Goal: Task Accomplishment & Management: Use online tool/utility

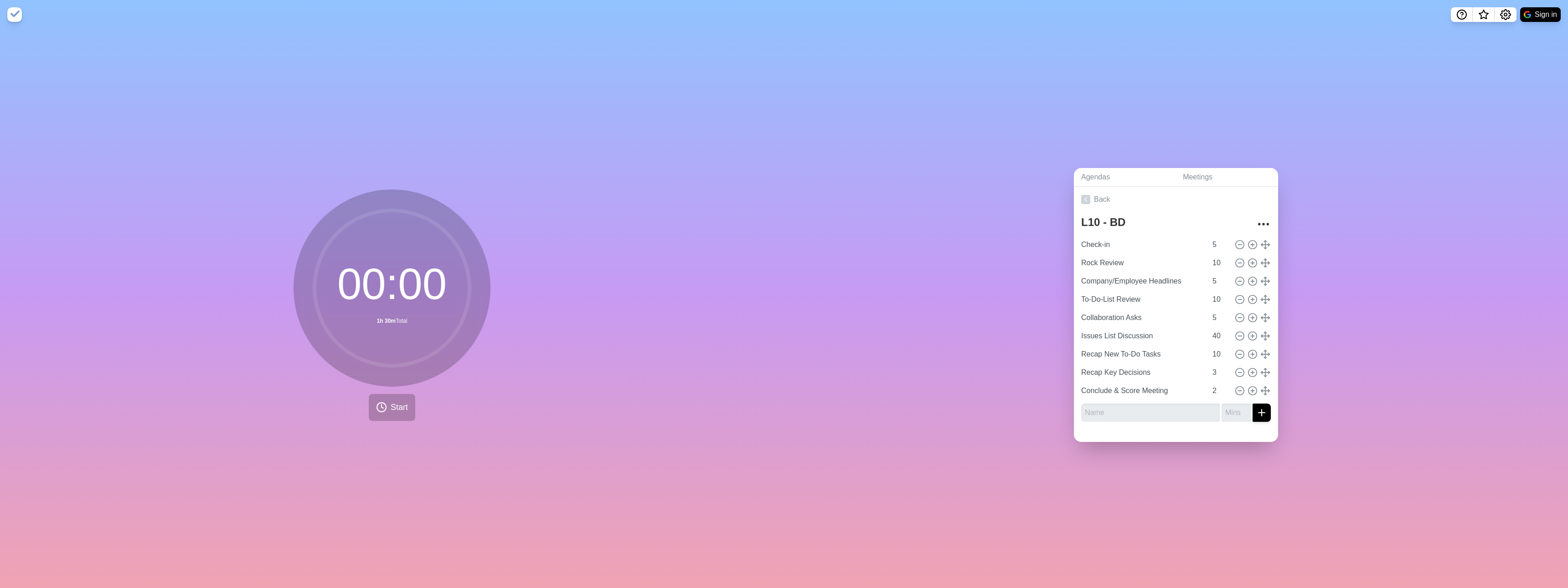
click at [1566, 59] on div "Agendas Meetings Back L10 - BD Check-in 5 Rock Review 10 Company/Employee Headl…" at bounding box center [1176, 309] width 784 height 559
drag, startPoint x: 1566, startPoint y: 59, endPoint x: 963, endPoint y: 151, distance: 610.0
click at [963, 151] on div "Agendas Meetings Back L10 - BD Check-in 5 Rock Review 10 Company/Employee Headl…" at bounding box center [1176, 309] width 784 height 559
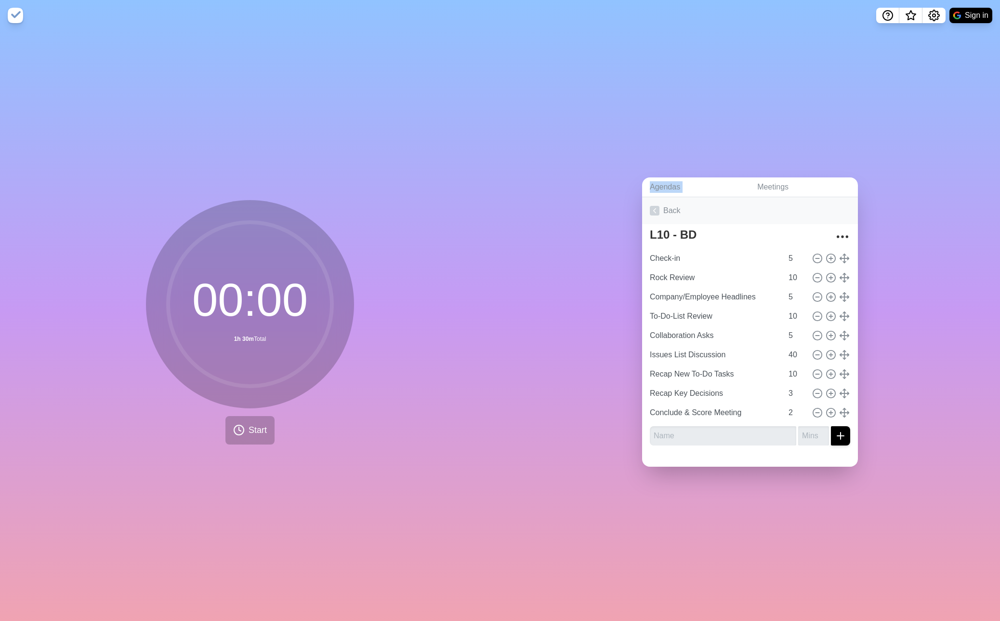
click at [675, 212] on link "Back" at bounding box center [750, 210] width 216 height 27
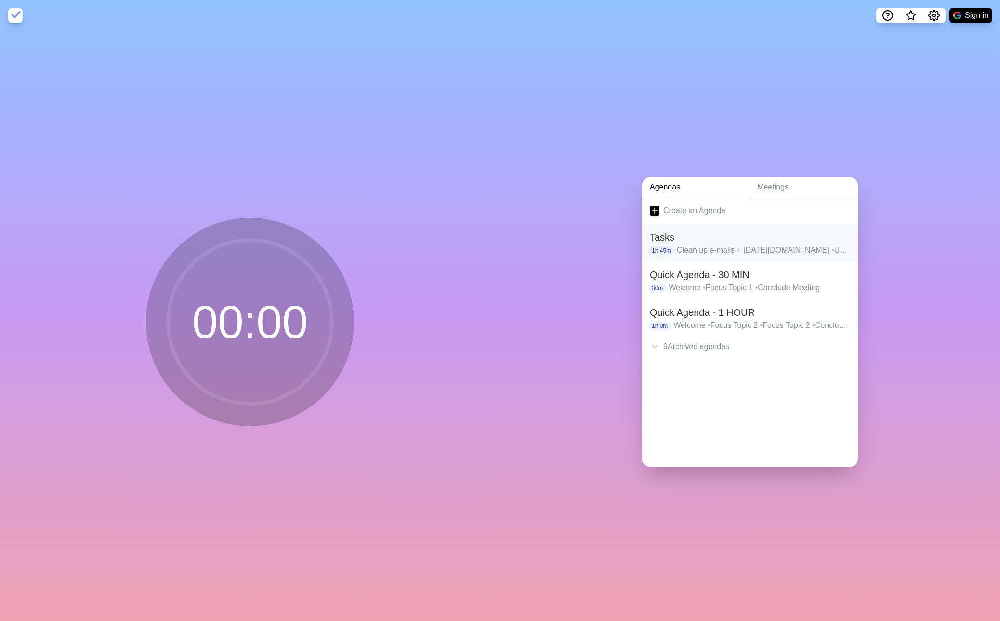
click at [700, 250] on p "Clean up e-mails + [DATE][DOMAIN_NAME] • Upload NDA files to OneDrive • Create …" at bounding box center [763, 250] width 173 height 12
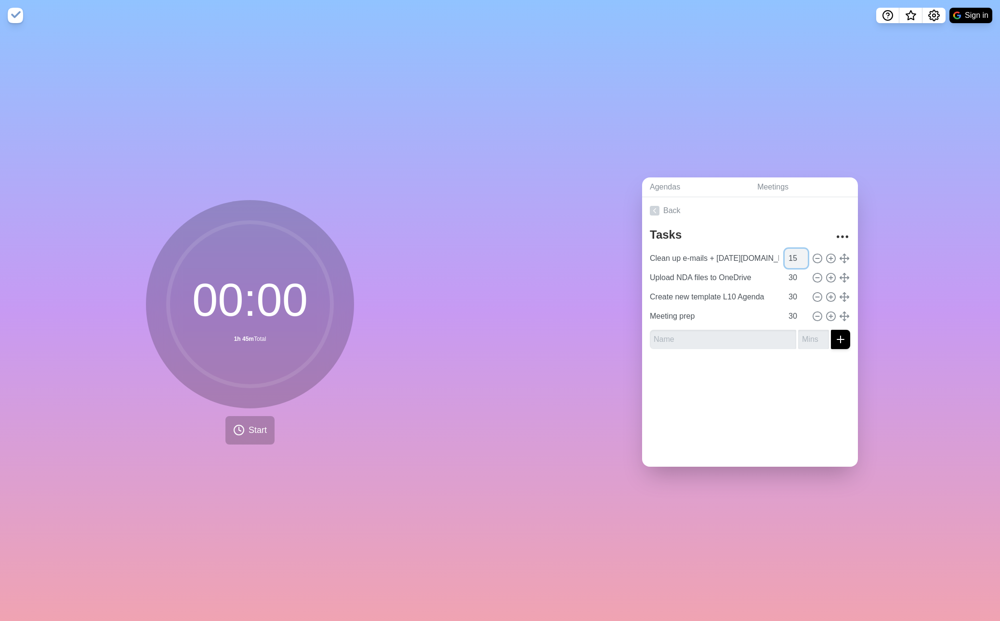
click at [794, 261] on input "15" at bounding box center [796, 258] width 23 height 19
type input "1"
type input "30"
click at [678, 275] on input "Upload NDA files to OneDrive" at bounding box center [714, 277] width 137 height 19
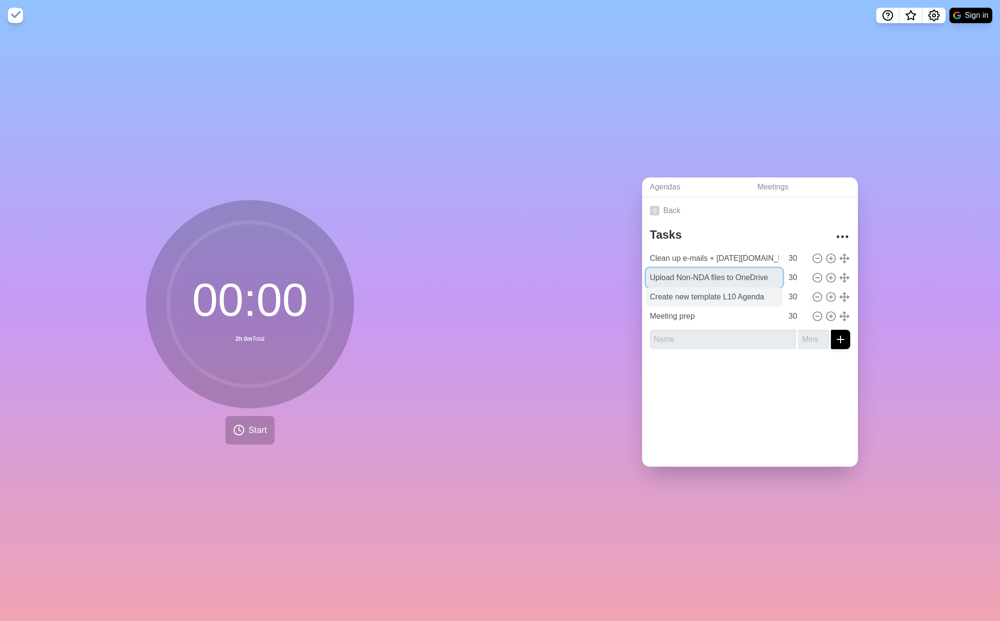
type input "Upload Non-NDA files to OneDrive"
click at [726, 295] on input "Create new template L10 Agenda" at bounding box center [714, 296] width 137 height 19
type input "Create NDA Folders on Firmex"
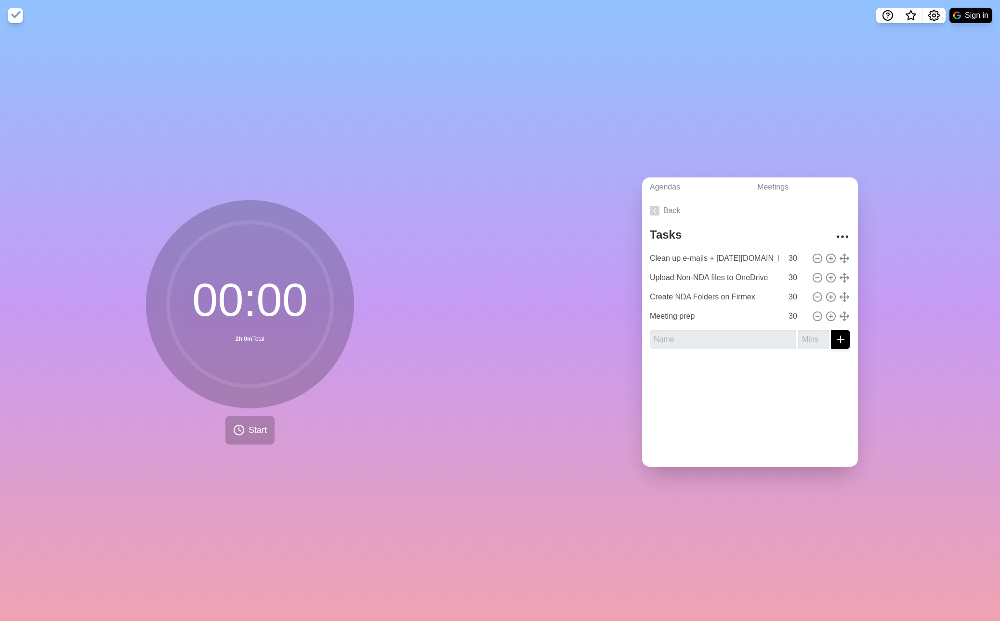
click at [722, 380] on div at bounding box center [750, 375] width 216 height 39
click at [832, 297] on icon at bounding box center [831, 296] width 11 height 11
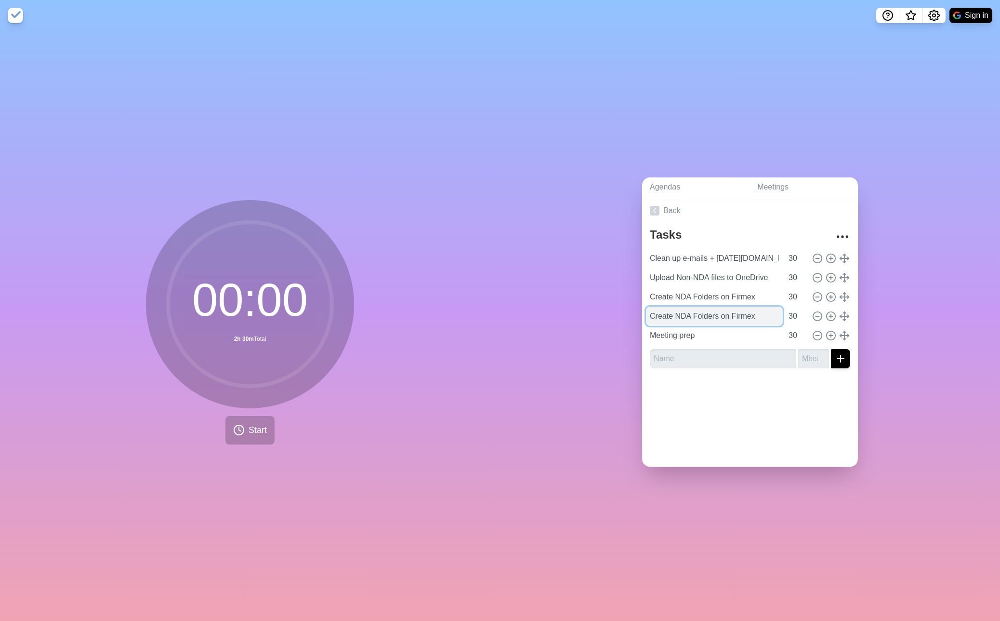
click at [723, 315] on input "Create NDA Folders on Firmex" at bounding box center [714, 315] width 137 height 19
type input "Review Regulatory NDA files for Shesha"
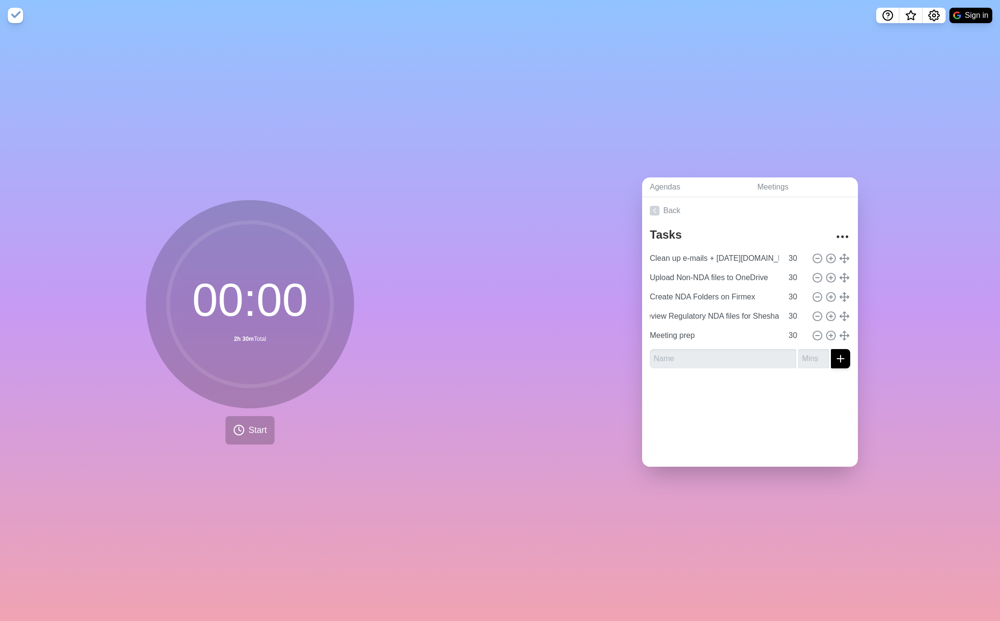
click at [754, 398] on div at bounding box center [750, 395] width 216 height 39
click at [832, 317] on icon at bounding box center [831, 316] width 11 height 11
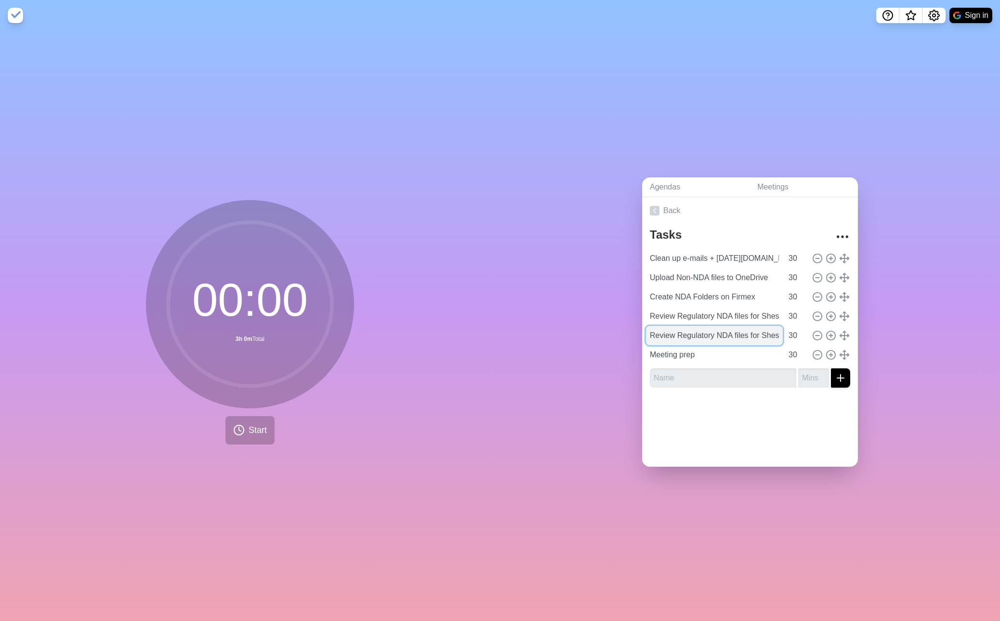
click at [739, 340] on input "Review Regulatory NDA files for Shesha" at bounding box center [714, 335] width 137 height 19
type input "Review Ethics responses Rupreet"
click at [792, 336] on input "30" at bounding box center [796, 335] width 23 height 19
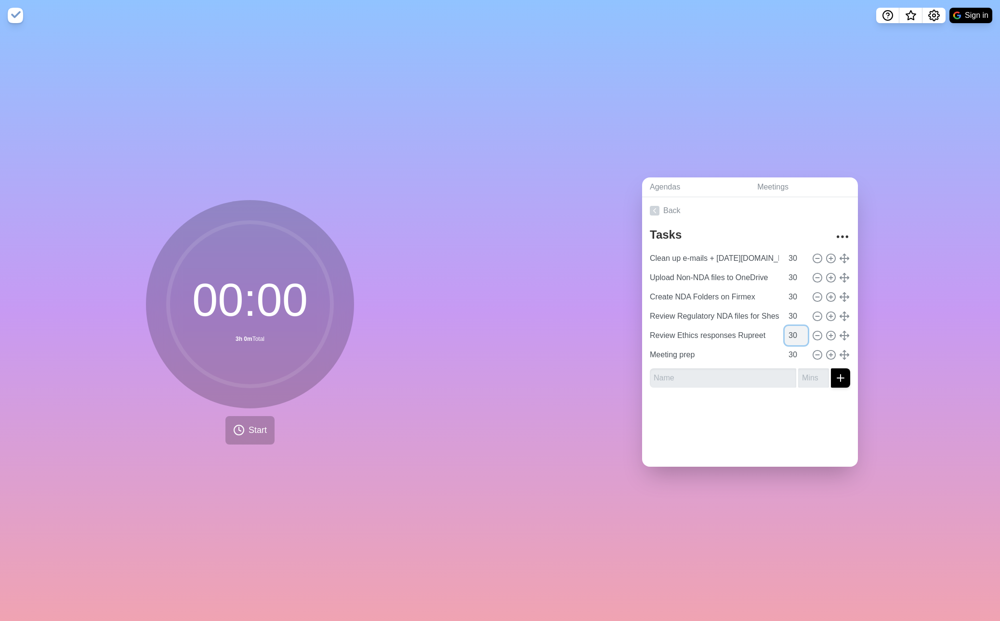
click at [792, 336] on input "30" at bounding box center [796, 335] width 23 height 19
type input "60"
click at [781, 410] on div at bounding box center [750, 414] width 216 height 39
click at [725, 354] on input "Meeting prep" at bounding box center [714, 354] width 137 height 19
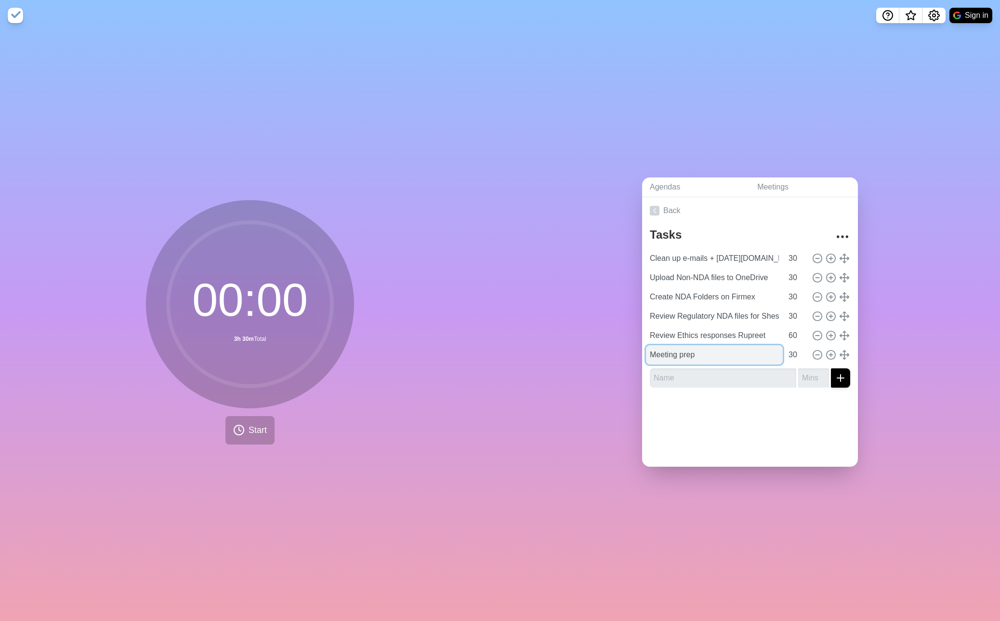
click at [725, 354] on input "Meeting prep" at bounding box center [714, 354] width 137 height 19
click at [723, 354] on input "Meeting prep" at bounding box center [714, 354] width 137 height 19
type input "Meeting prep [WED]"
click at [790, 355] on input "30" at bounding box center [796, 354] width 23 height 19
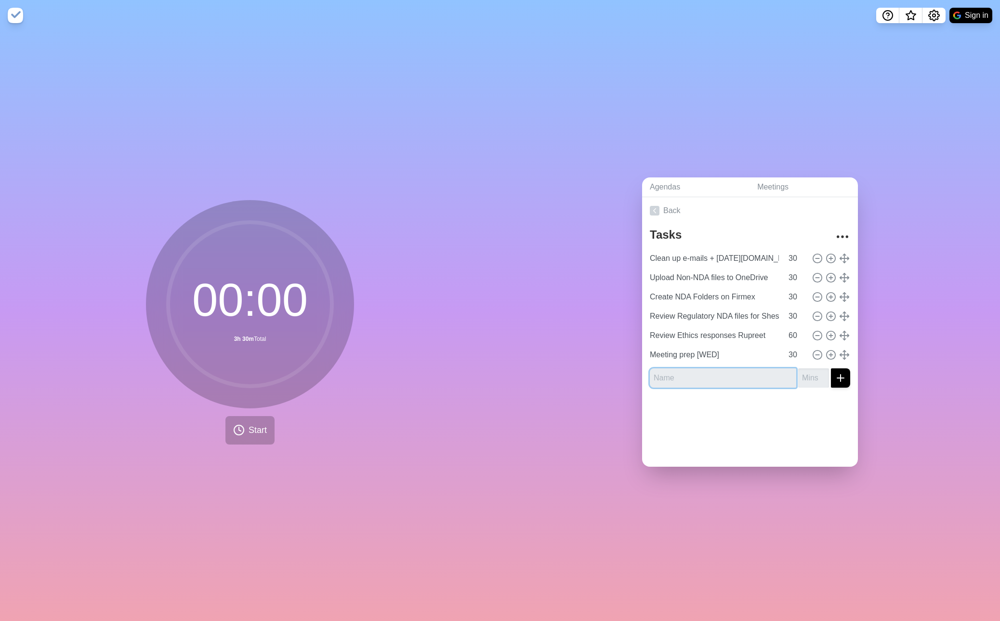
click at [766, 374] on input "text" at bounding box center [723, 377] width 146 height 19
type input "R"
type input "Reconcile LSHC contract feedback [PERSON_NAME] + sent contract to LHSC"
click at [811, 378] on input "number" at bounding box center [813, 377] width 31 height 19
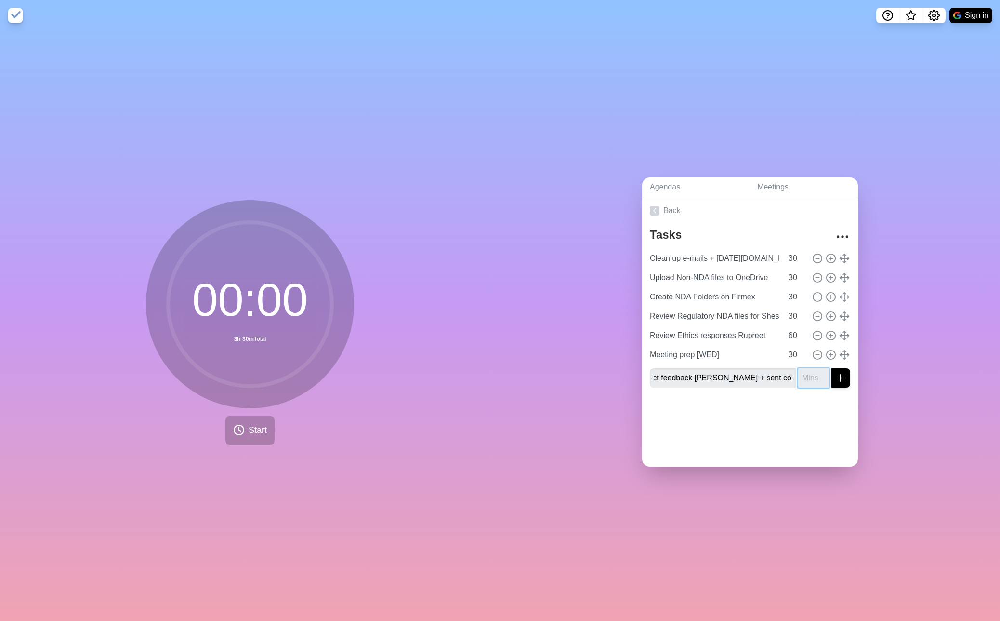
scroll to position [0, 0]
type input "60"
click at [840, 382] on icon "submit" at bounding box center [841, 378] width 12 height 12
type input "R"
type input "Check LHSC REDCap access"
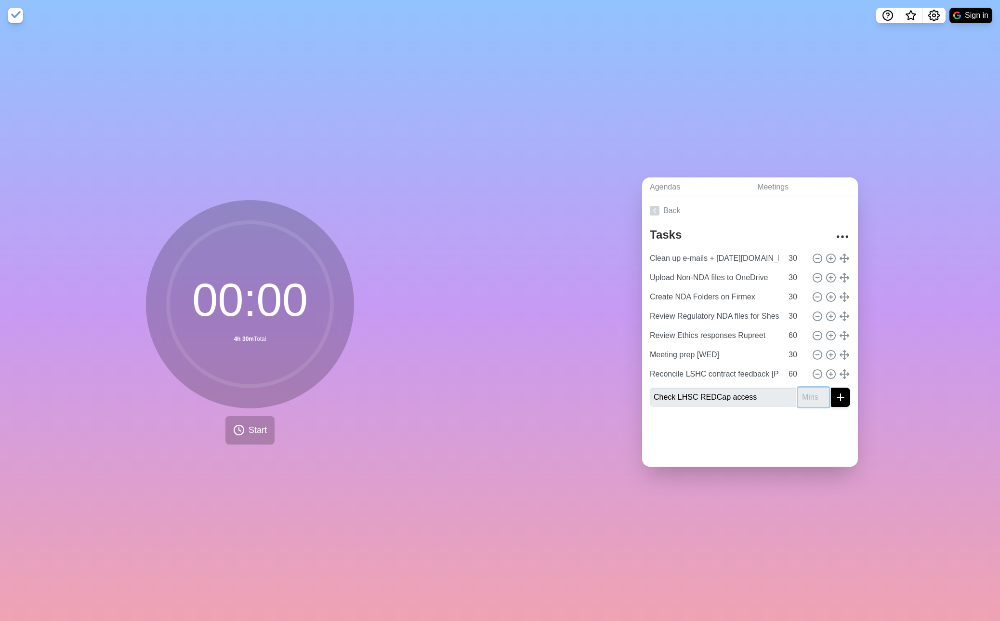
click at [808, 397] on input "number" at bounding box center [813, 396] width 31 height 19
type input "1"
type input "10"
click at [836, 400] on icon "submit" at bounding box center [841, 397] width 12 height 12
click at [696, 415] on input "text" at bounding box center [723, 416] width 146 height 19
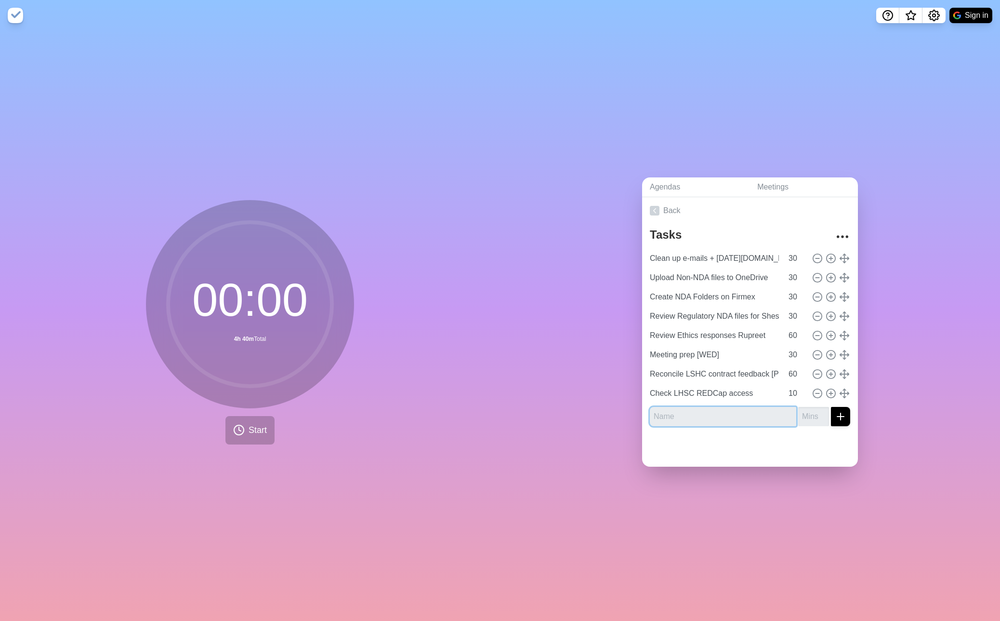
click at [696, 415] on input "text" at bounding box center [723, 416] width 146 height 19
type input "Research 21 CFR part 11 for Azure"
click at [814, 412] on input "number" at bounding box center [813, 416] width 31 height 19
type input "120"
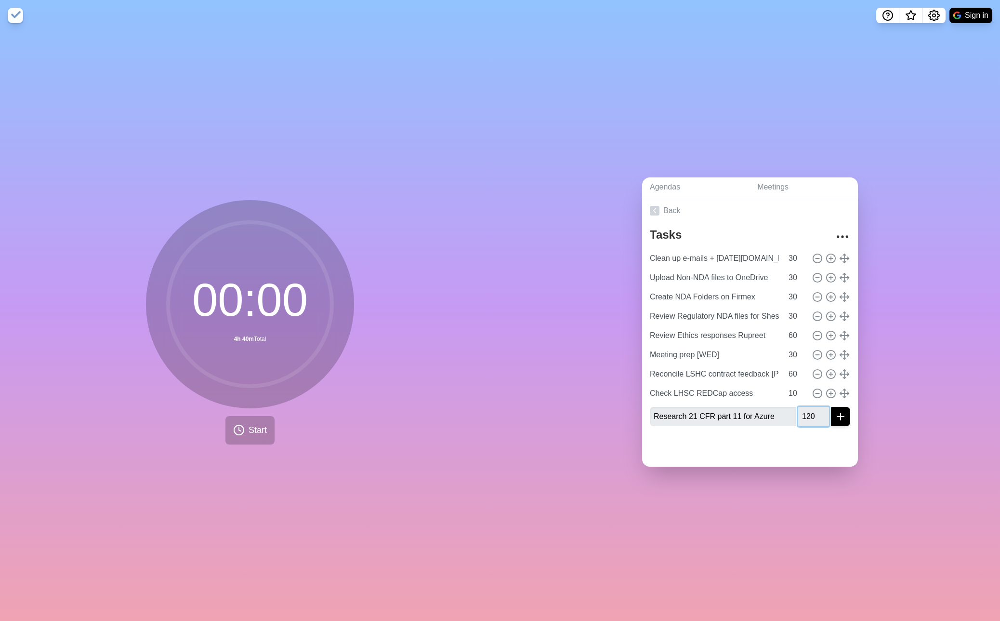
click at [831, 407] on button "submit" at bounding box center [840, 416] width 19 height 19
click at [253, 431] on span "Start" at bounding box center [258, 429] width 18 height 13
